Goal: Task Accomplishment & Management: Manage account settings

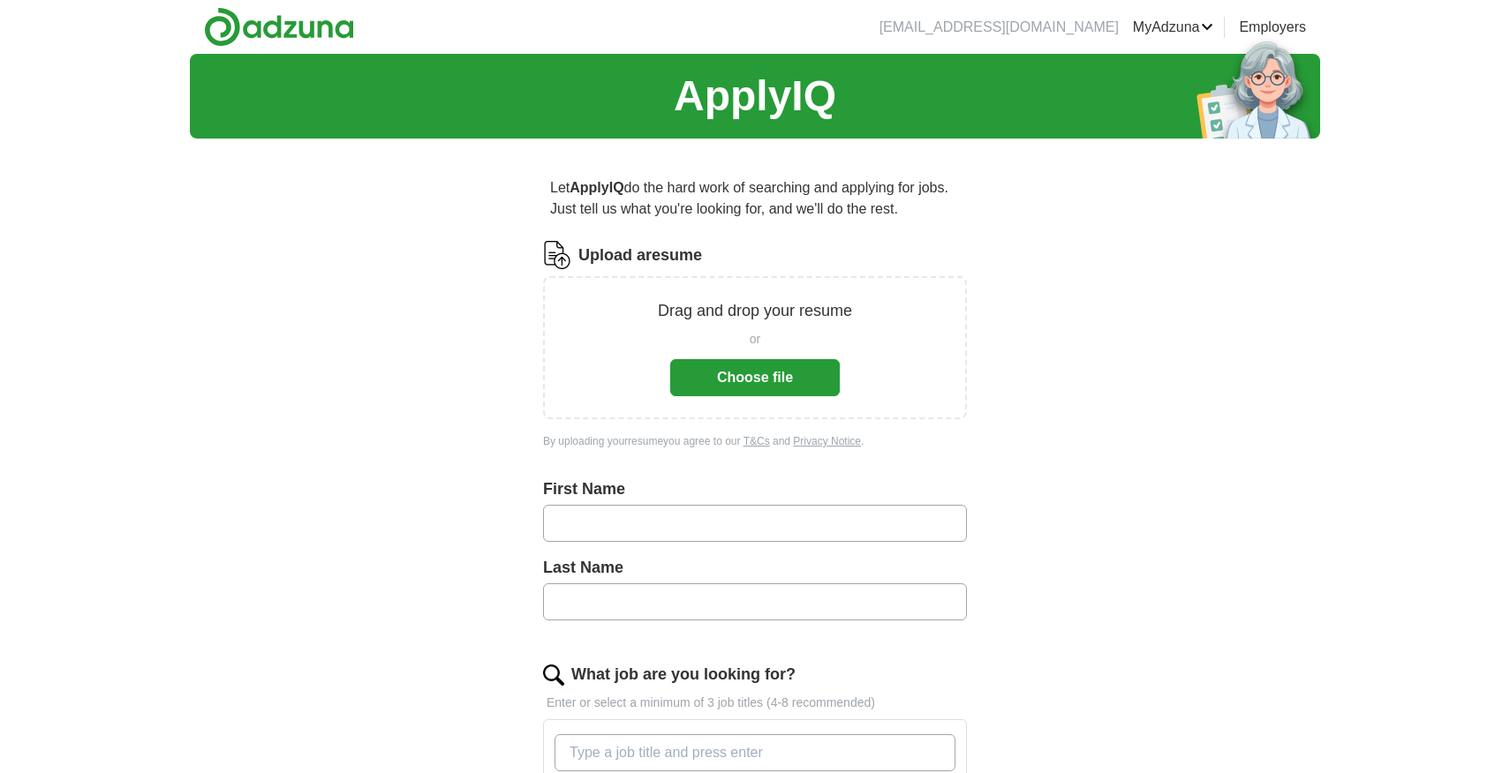
click at [742, 382] on button "Choose file" at bounding box center [755, 377] width 170 height 37
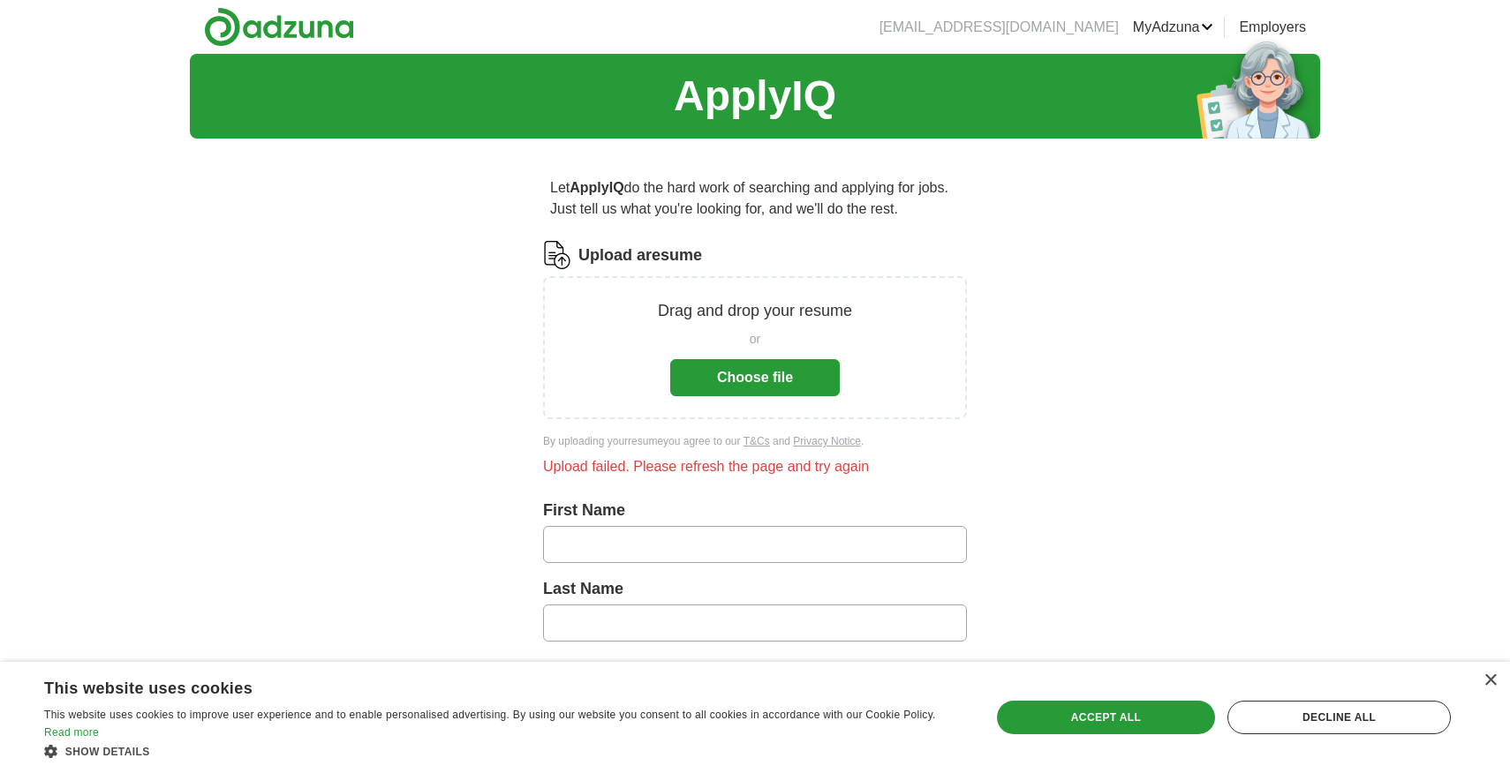
click at [723, 388] on button "Choose file" at bounding box center [755, 377] width 170 height 37
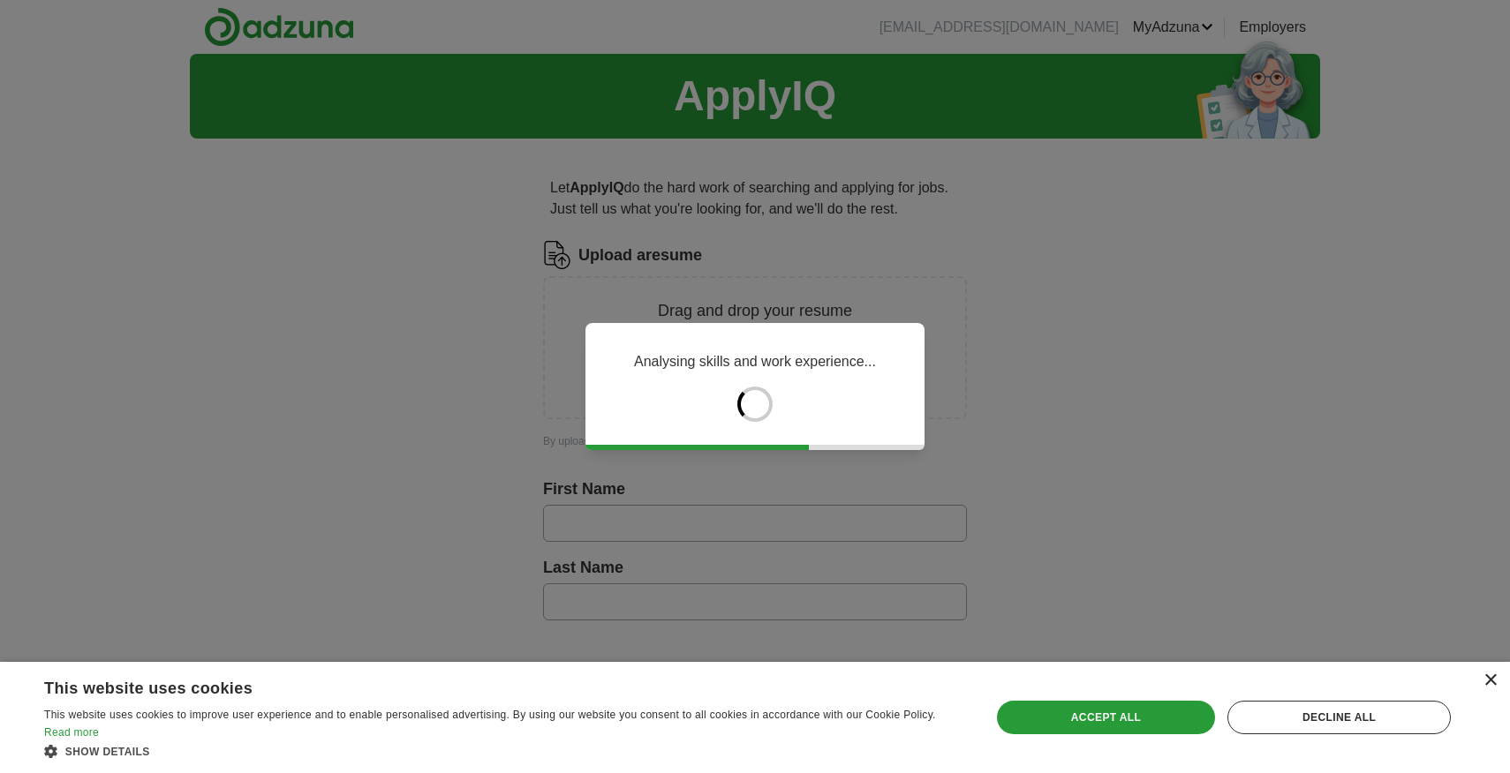
click at [1488, 678] on div "×" at bounding box center [1489, 681] width 13 height 13
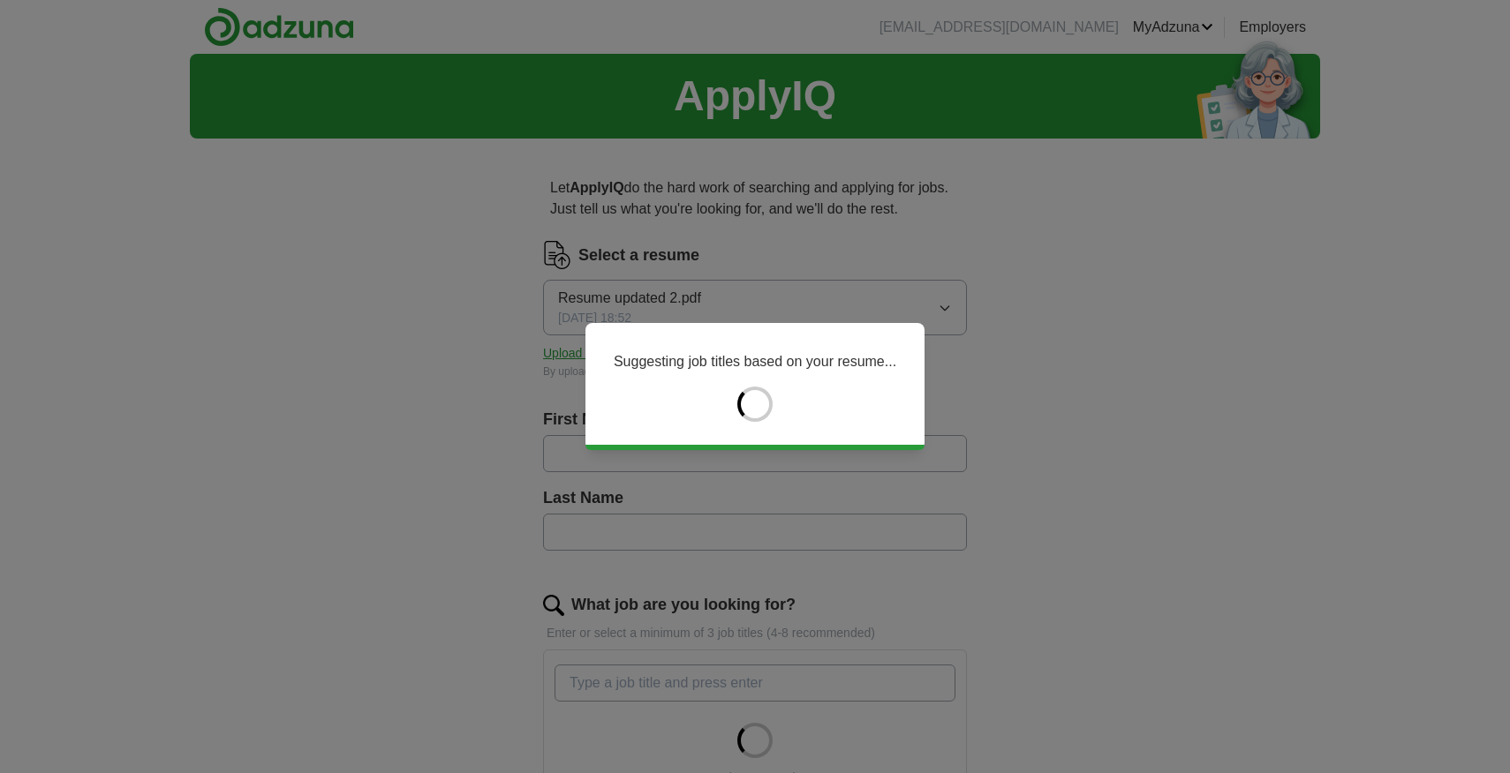
type input "****"
type input "******"
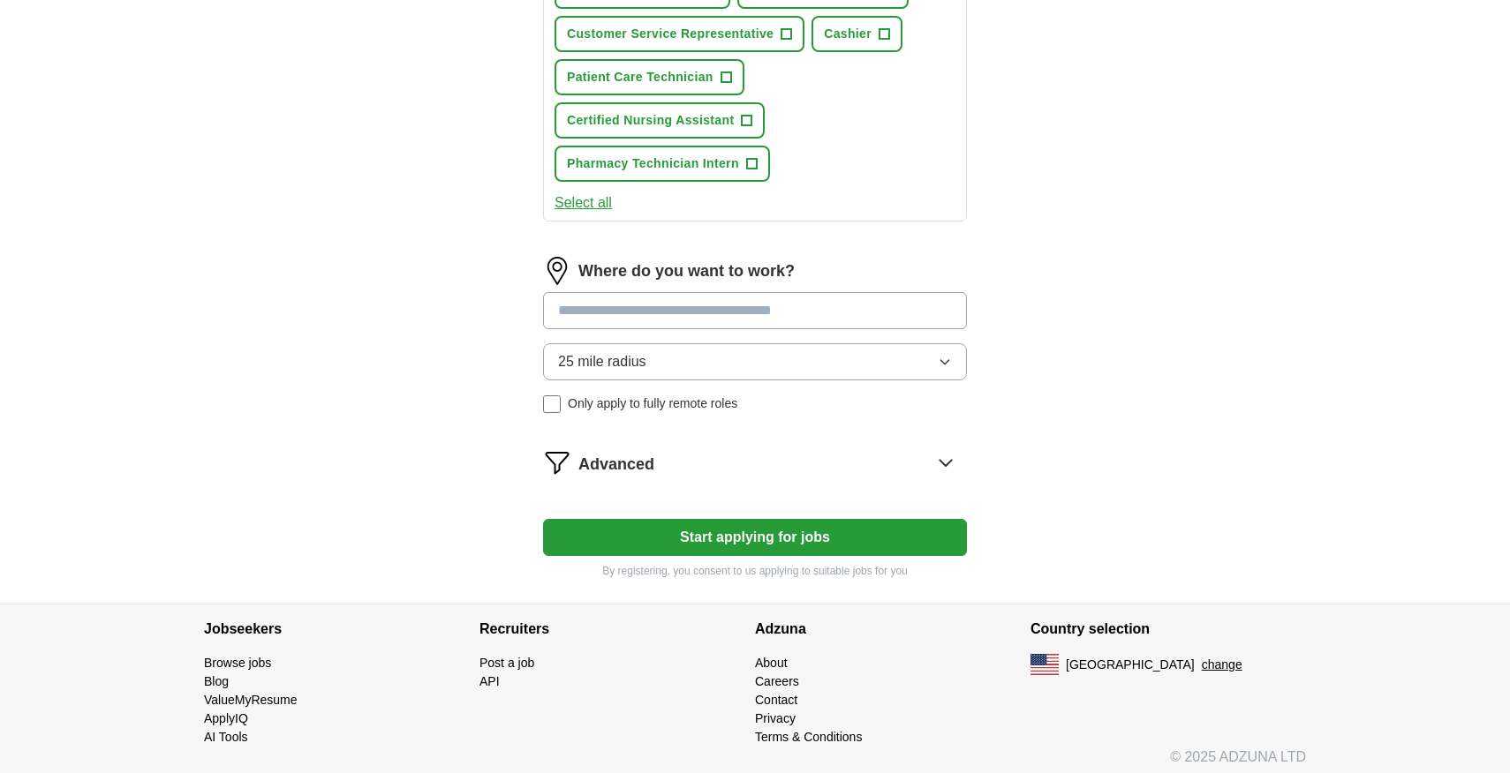
scroll to position [743, 0]
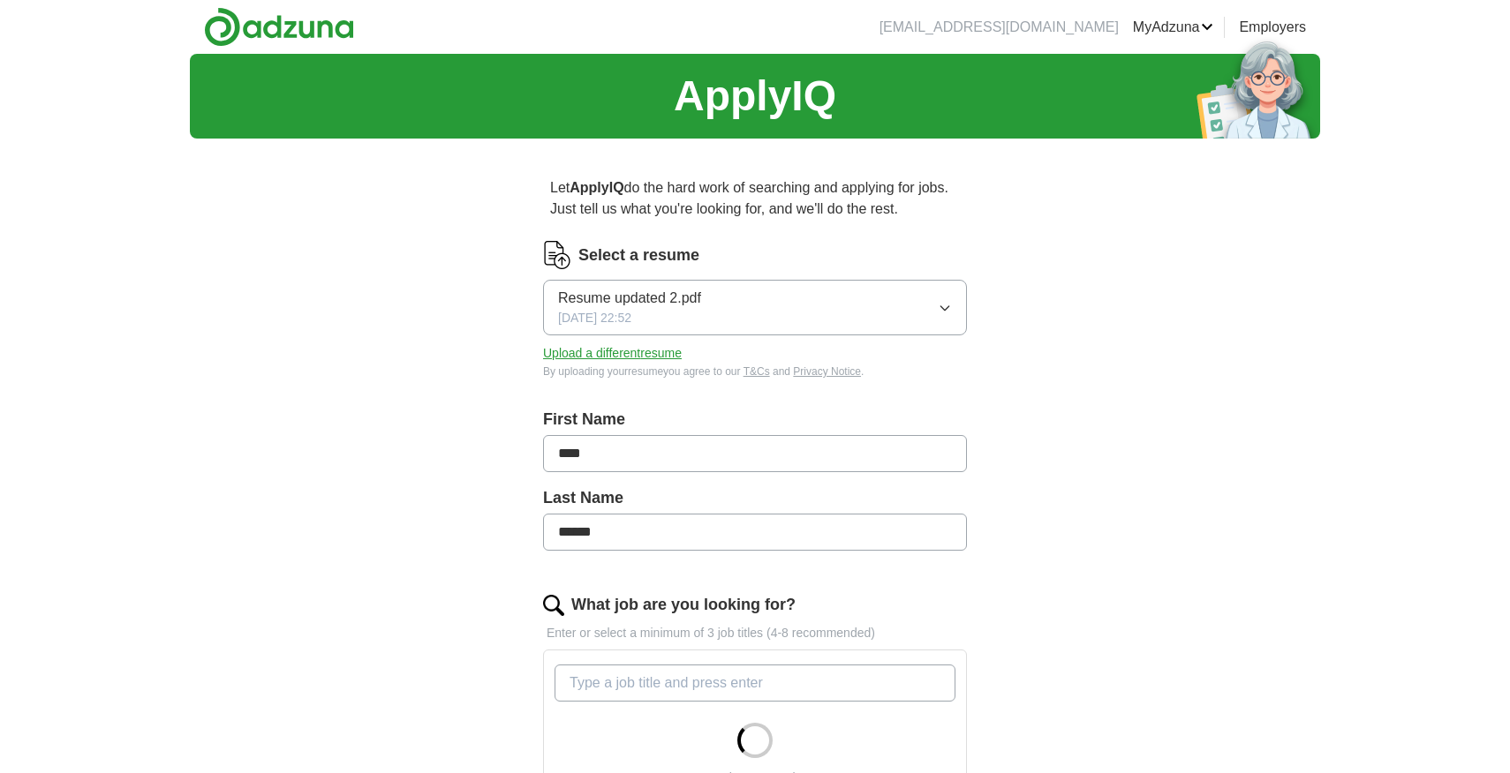
click at [944, 313] on icon "button" at bounding box center [945, 308] width 14 height 14
click at [670, 353] on button "Upload a different resume" at bounding box center [612, 353] width 139 height 19
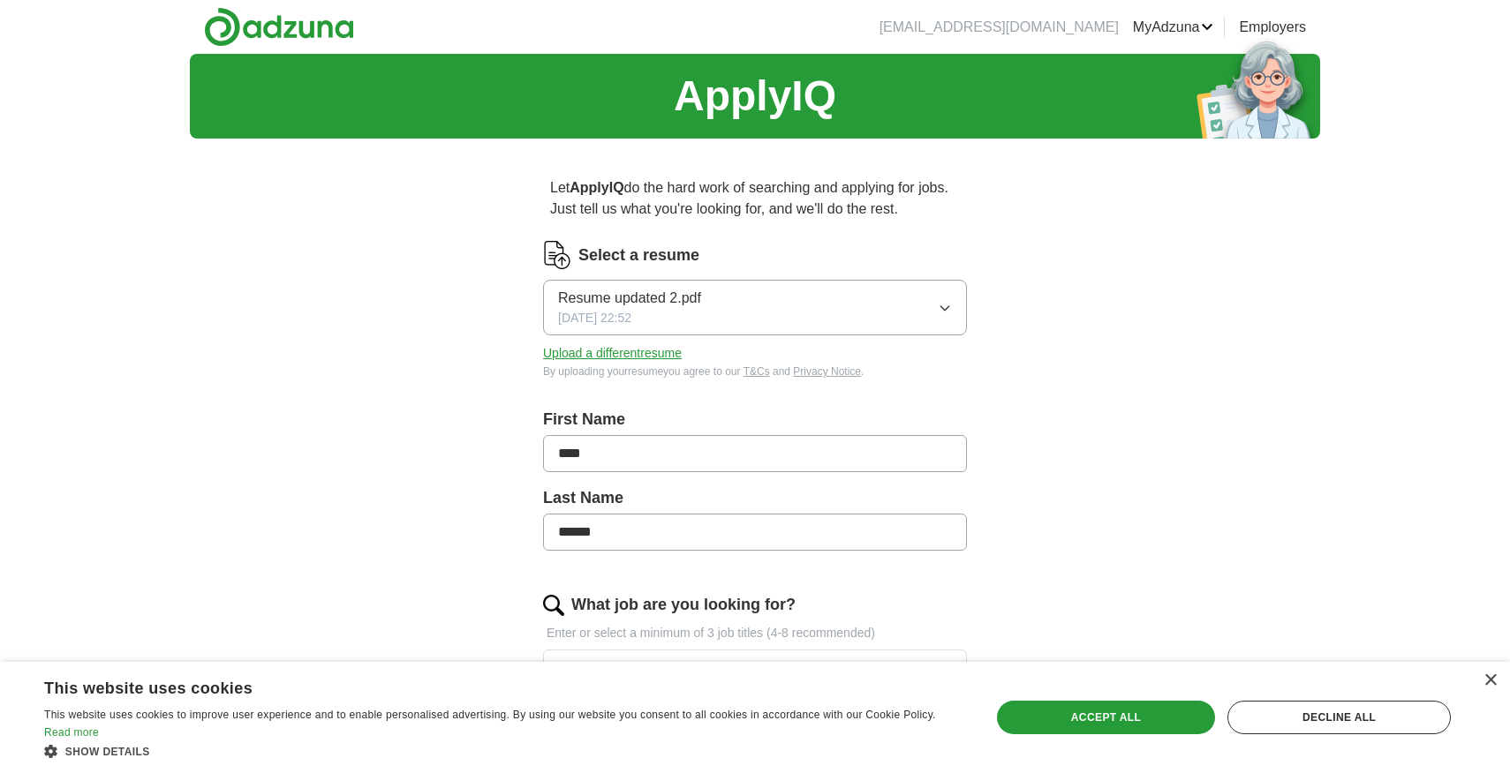
click at [1492, 672] on div "× This website uses cookies This website uses cookies to improve user experienc…" at bounding box center [755, 717] width 1510 height 111
click at [1497, 706] on div "× This website uses cookies This website uses cookies to improve user experienc…" at bounding box center [755, 717] width 1510 height 111
click at [1491, 684] on div "×" at bounding box center [1489, 681] width 13 height 13
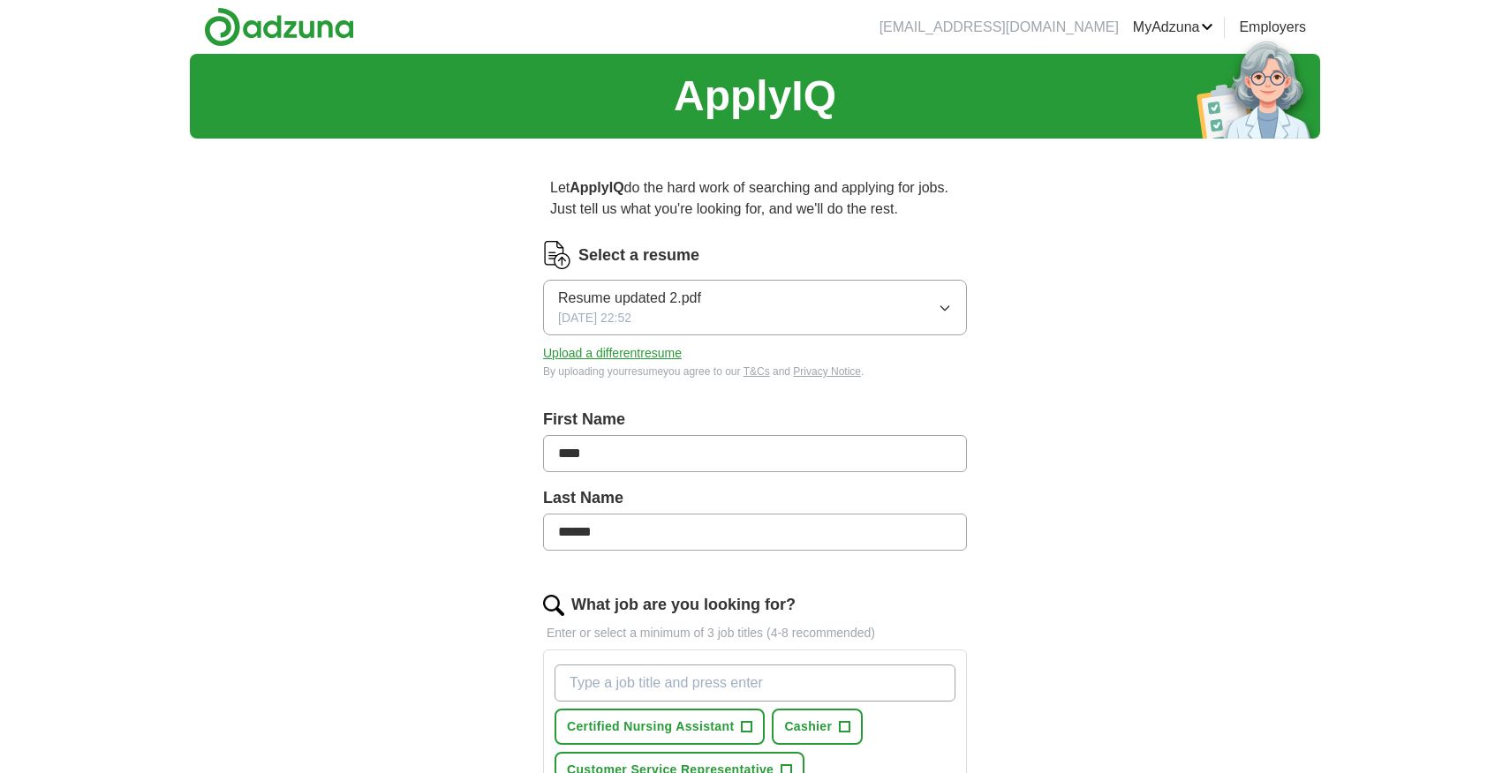
click at [747, 323] on button "Resume updated 2.pdf 09/14/2025, 22:52" at bounding box center [755, 308] width 424 height 56
click at [711, 356] on span "✓" at bounding box center [714, 359] width 13 height 24
click at [799, 308] on button "Resume updated 2.pdf 09/14/2025, 22:52" at bounding box center [755, 308] width 424 height 56
click at [1185, 20] on link "MyAdzuna" at bounding box center [1173, 27] width 81 height 21
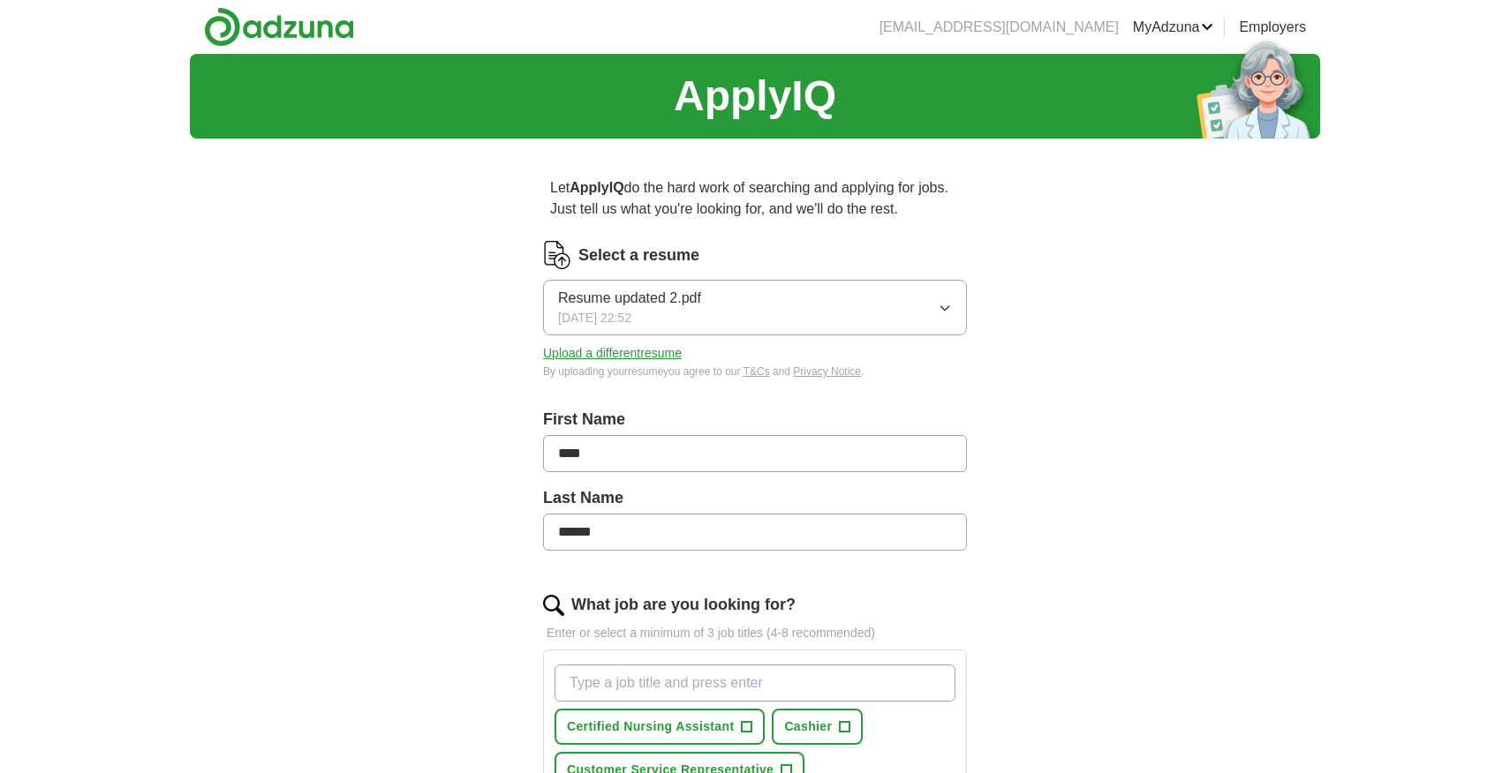
click at [0, 0] on ul "Alerts Favorites Resumes ApplyIQ Preferences Posted jobs Logout" at bounding box center [0, 0] width 0 height 0
click at [0, 0] on link "Logout" at bounding box center [0, 0] width 0 height 0
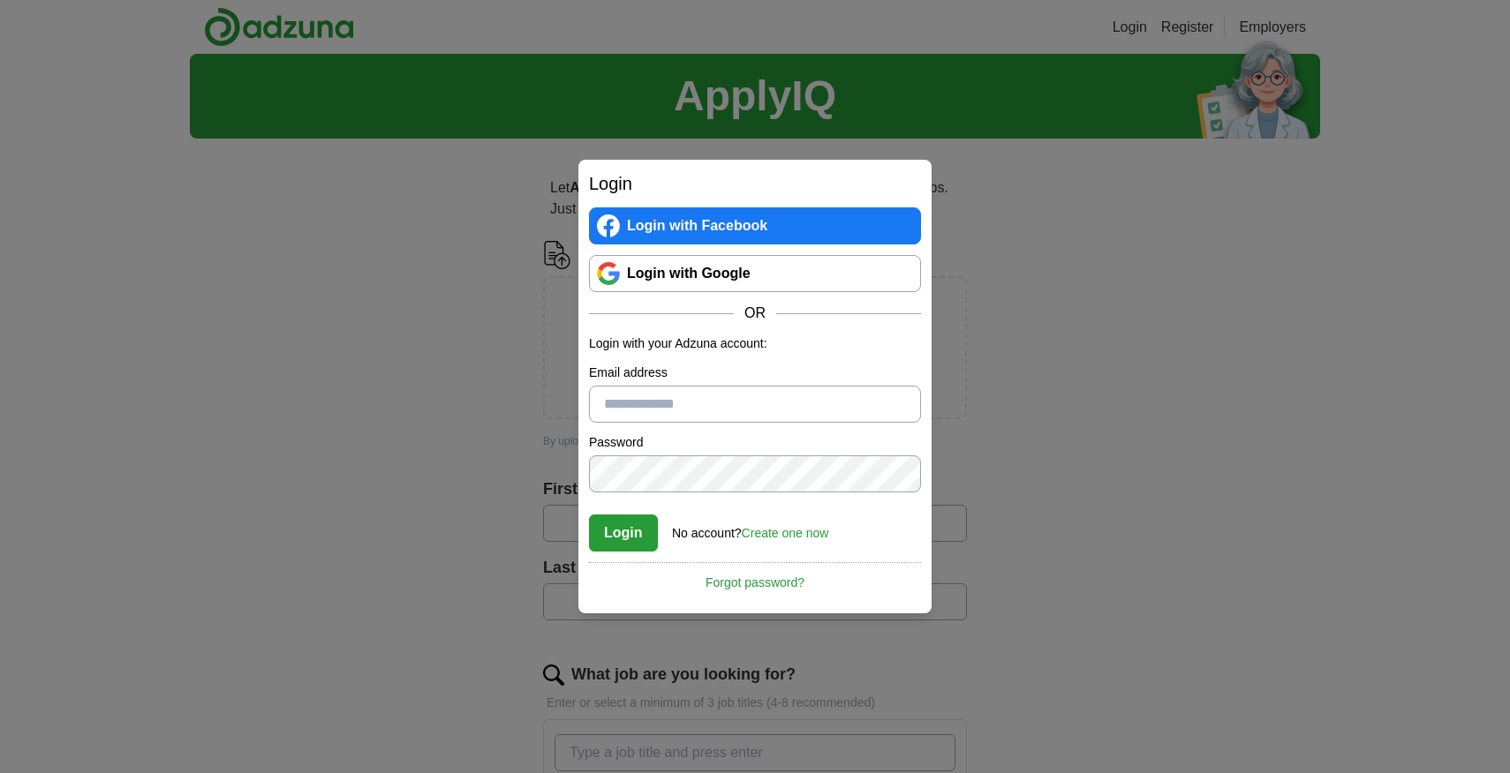
click at [1029, 141] on div "Login Login with Facebook Login with Google OR Login with your Adzuna account: …" at bounding box center [755, 386] width 1510 height 773
click at [825, 144] on div "Login Login with Facebook Login with Google OR Login with your Adzuna account: …" at bounding box center [755, 386] width 1510 height 773
